Goal: Task Accomplishment & Management: Use online tool/utility

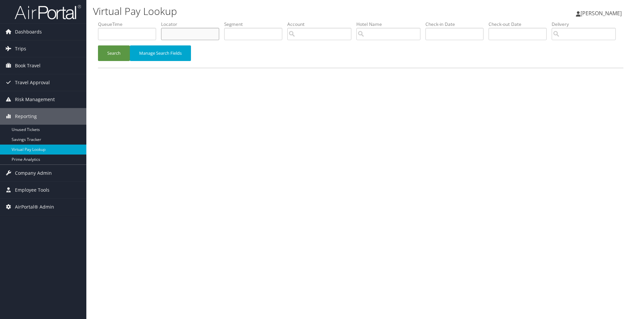
click at [200, 38] on input "text" at bounding box center [190, 34] width 58 height 12
paste input "D83835"
type input "D83835"
click at [98, 45] on button "Search" at bounding box center [114, 53] width 32 height 16
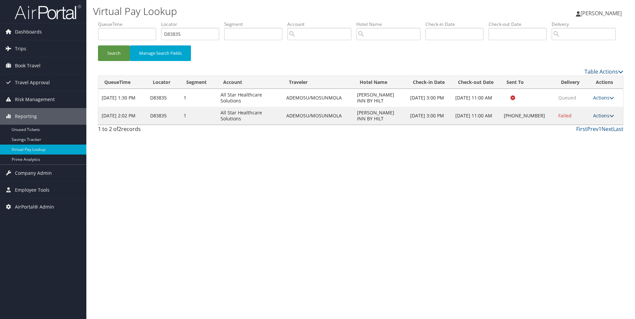
click at [604, 119] on link "Actions" at bounding box center [603, 116] width 21 height 6
click at [598, 165] on link "View Itinerary" at bounding box center [583, 159] width 57 height 11
click at [605, 119] on link "Actions" at bounding box center [603, 116] width 21 height 6
click at [590, 125] on td "Actions Resend Logs Delivery Information View Itinerary" at bounding box center [606, 116] width 33 height 18
click at [599, 119] on link "Actions" at bounding box center [603, 116] width 21 height 6
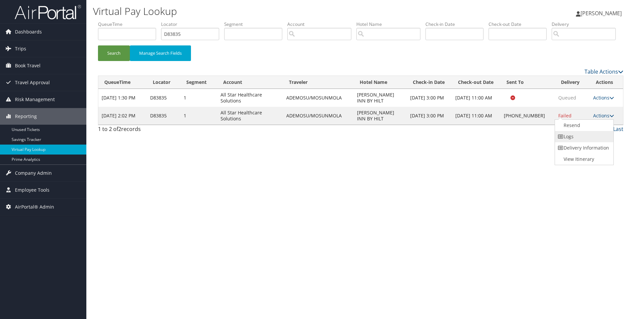
click at [584, 142] on link "Logs" at bounding box center [583, 136] width 57 height 11
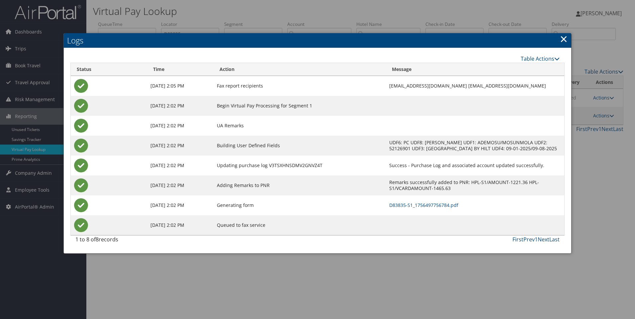
click at [596, 114] on div at bounding box center [317, 159] width 635 height 319
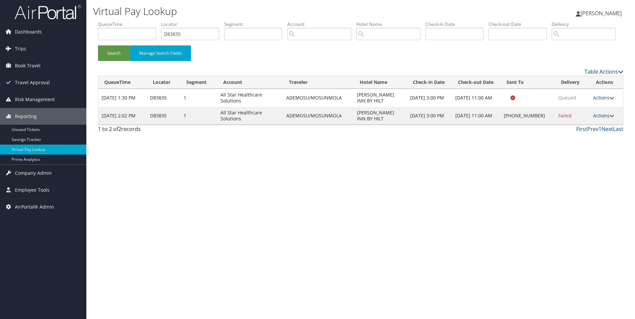
click at [599, 119] on link "Actions" at bounding box center [603, 116] width 21 height 6
click at [586, 131] on link "Resend" at bounding box center [583, 125] width 57 height 11
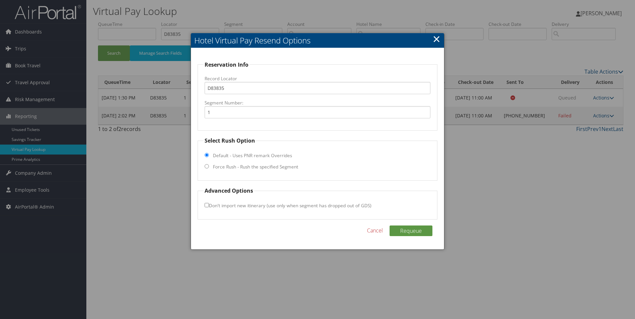
click at [234, 162] on fieldset "Select Rush Option Default - Uses PNR remark Overrides Force Rush - Rush the sp…" at bounding box center [317, 159] width 240 height 44
click at [233, 163] on fieldset "Select Rush Option Default - Uses PNR remark Overrides Force Rush - Rush the sp…" at bounding box center [317, 159] width 240 height 44
click at [207, 167] on input "Force Rush - Rush the specified Segment" at bounding box center [206, 166] width 4 height 4
radio input "true"
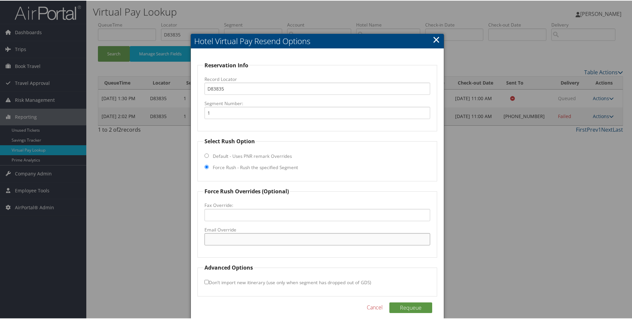
click at [235, 242] on input "Email Override" at bounding box center [317, 239] width 226 height 12
paste input "[EMAIL_ADDRESS][DOMAIN_NAME]"
type input "[EMAIL_ADDRESS][DOMAIN_NAME]"
click at [414, 304] on button "Requeue" at bounding box center [410, 307] width 43 height 11
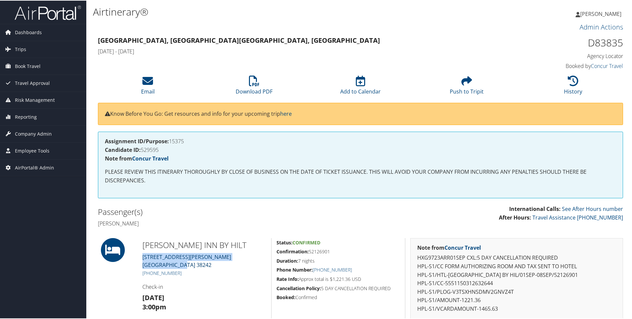
drag, startPoint x: 186, startPoint y: 264, endPoint x: 143, endPoint y: 259, distance: 42.8
click at [143, 259] on div "HAMPTON INN BY HILT 1540 Mineral Wells Avenue Paris TN 38242 +1 (731) 407-7274 …" at bounding box center [204, 296] width 134 height 116
copy link "1540 Mineral Wells Avenue Paris TN 38242"
